Goal: Use online tool/utility: Utilize a website feature to perform a specific function

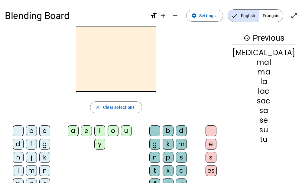
scroll to position [8, 0]
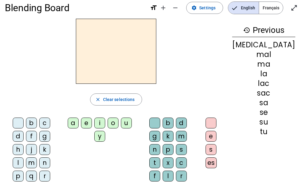
click at [26, 136] on div "f" at bounding box center [31, 136] width 11 height 11
click at [101, 123] on div "i" at bounding box center [99, 123] width 11 height 11
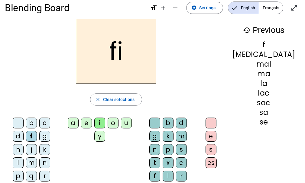
click at [173, 171] on div "l" at bounding box center [167, 176] width 11 height 11
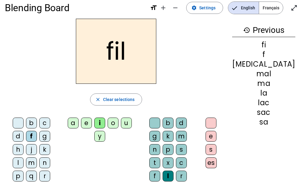
click at [37, 158] on div "m" at bounding box center [31, 163] width 11 height 11
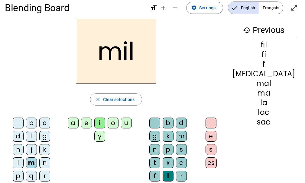
click at [76, 122] on div "a" at bounding box center [73, 123] width 11 height 11
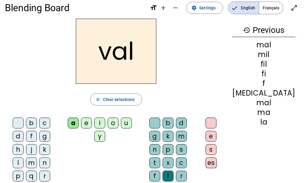
click at [160, 119] on div at bounding box center [154, 123] width 11 height 11
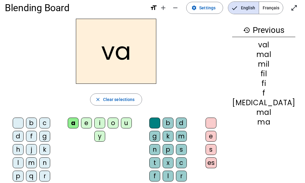
click at [37, 158] on div "m" at bounding box center [31, 163] width 11 height 11
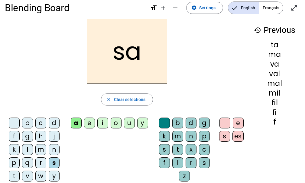
click at [206, 149] on div "c" at bounding box center [204, 149] width 11 height 11
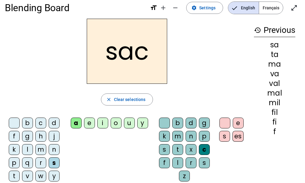
click at [26, 148] on div "l" at bounding box center [27, 149] width 11 height 11
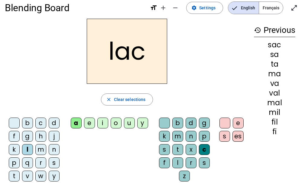
click at [13, 174] on div "t" at bounding box center [14, 176] width 11 height 11
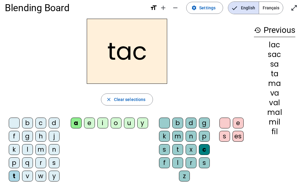
click at [101, 121] on div "i" at bounding box center [102, 123] width 11 height 11
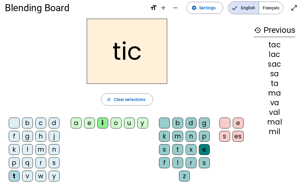
click at [11, 161] on div "p" at bounding box center [14, 163] width 11 height 11
